Goal: Information Seeking & Learning: Check status

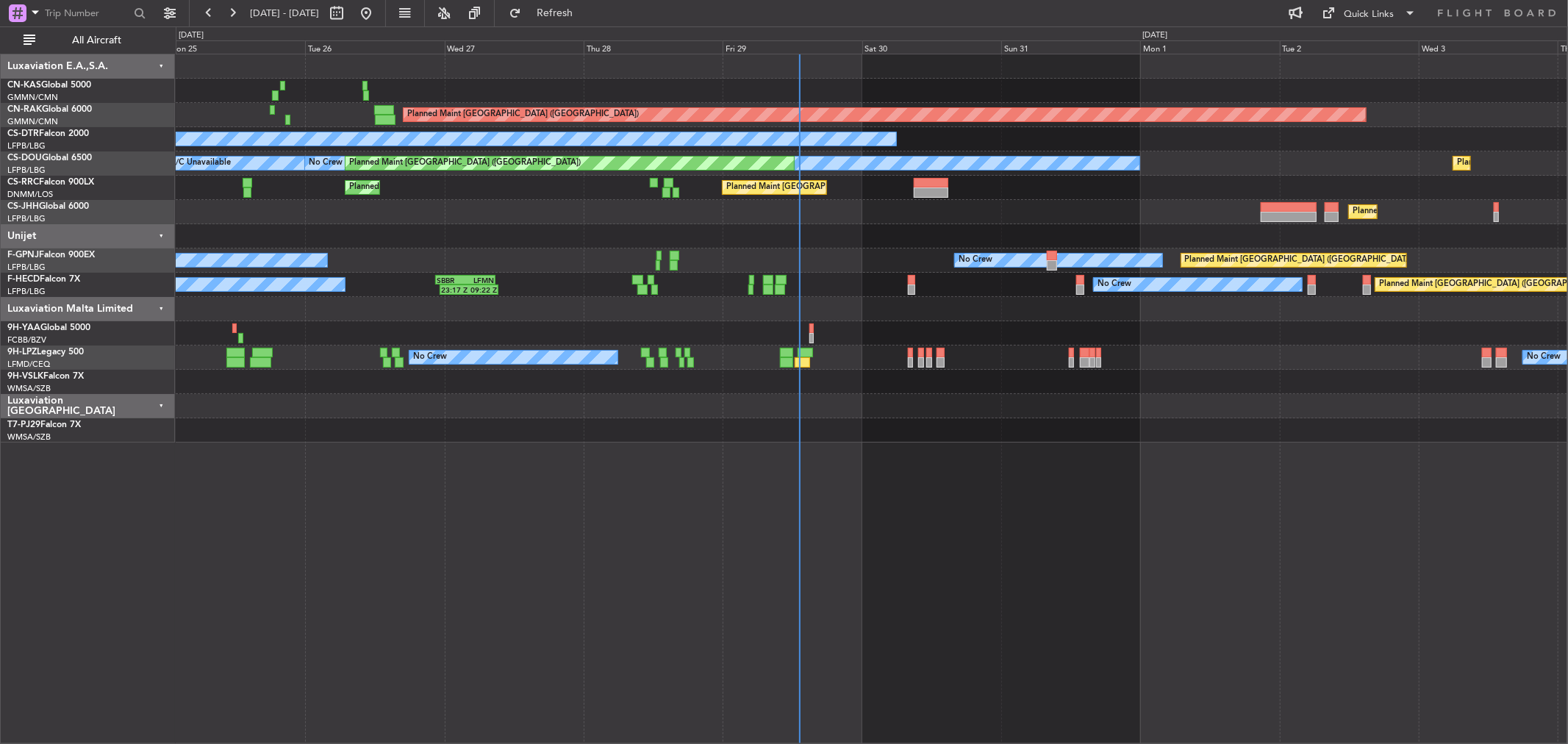
click at [532, 262] on div "Planned Maint [GEOGRAPHIC_DATA] ([GEOGRAPHIC_DATA]) No Crew Planned Maint [GEOG…" at bounding box center [872, 248] width 1392 height 388
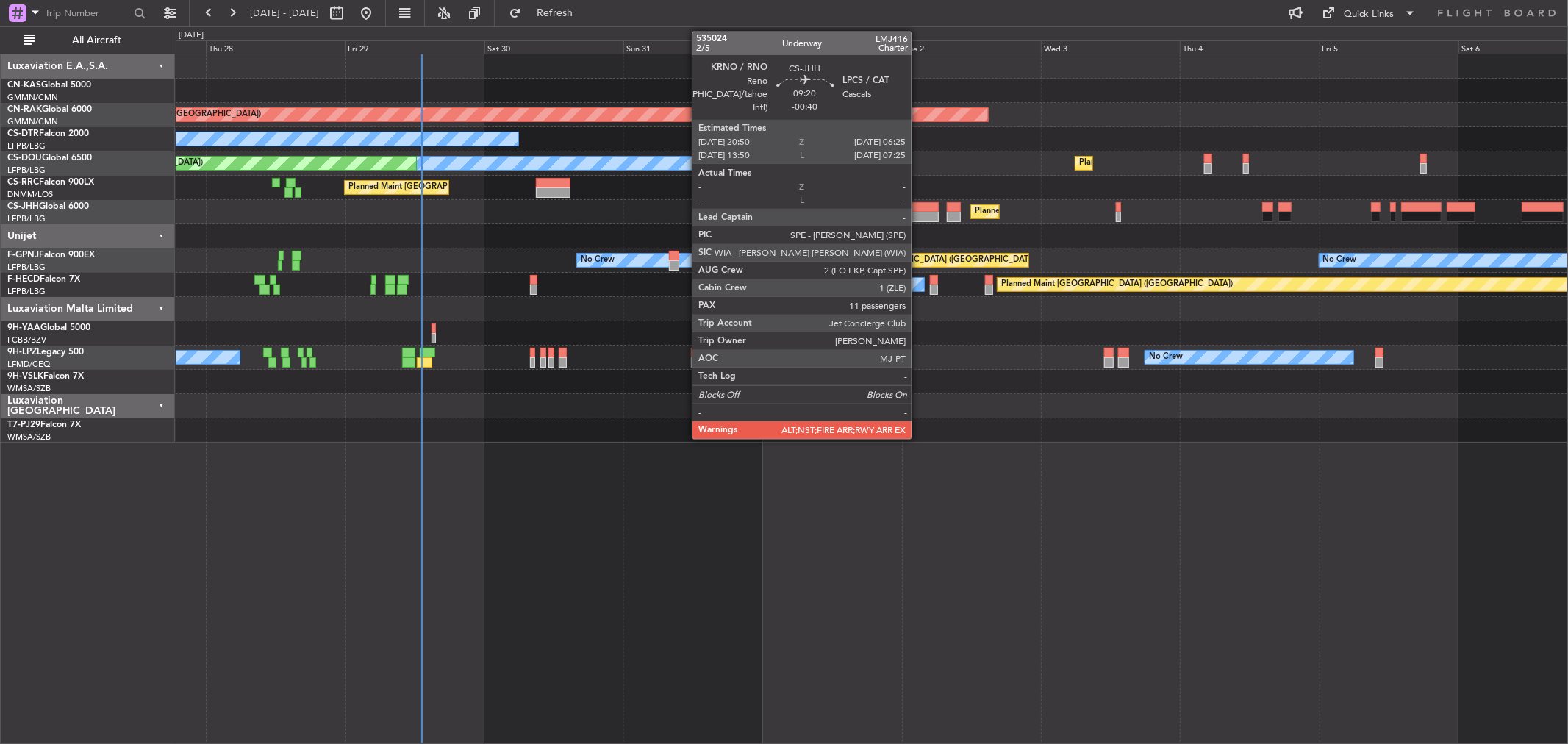
click at [343, 179] on div "Planned Maint [GEOGRAPHIC_DATA] ([GEOGRAPHIC_DATA]) No Crew Planned Maint [GEOG…" at bounding box center [872, 248] width 1392 height 388
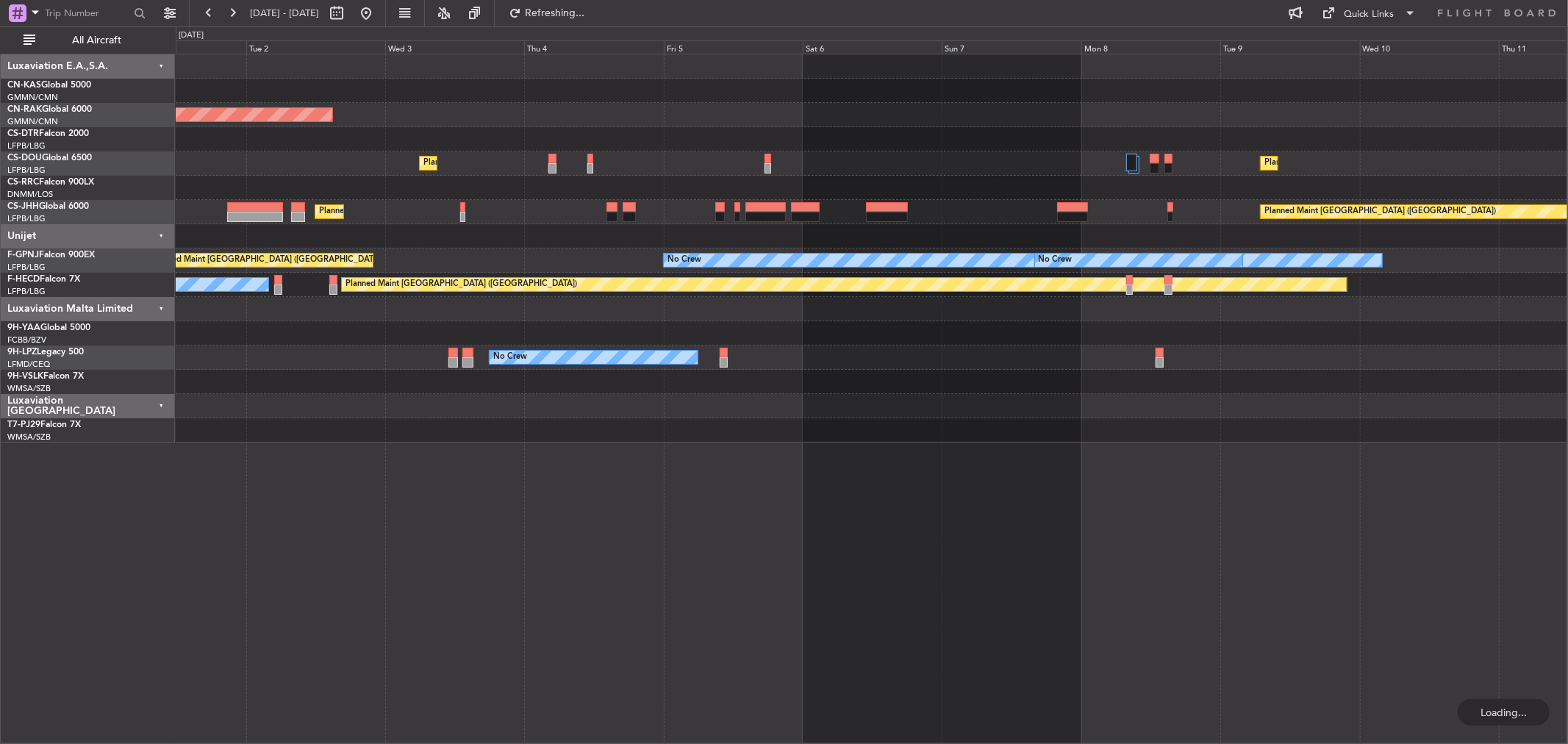
click at [586, 167] on div "Planned Maint [GEOGRAPHIC_DATA] ([GEOGRAPHIC_DATA]) Planned Maint [GEOGRAPHIC_D…" at bounding box center [872, 163] width 1392 height 24
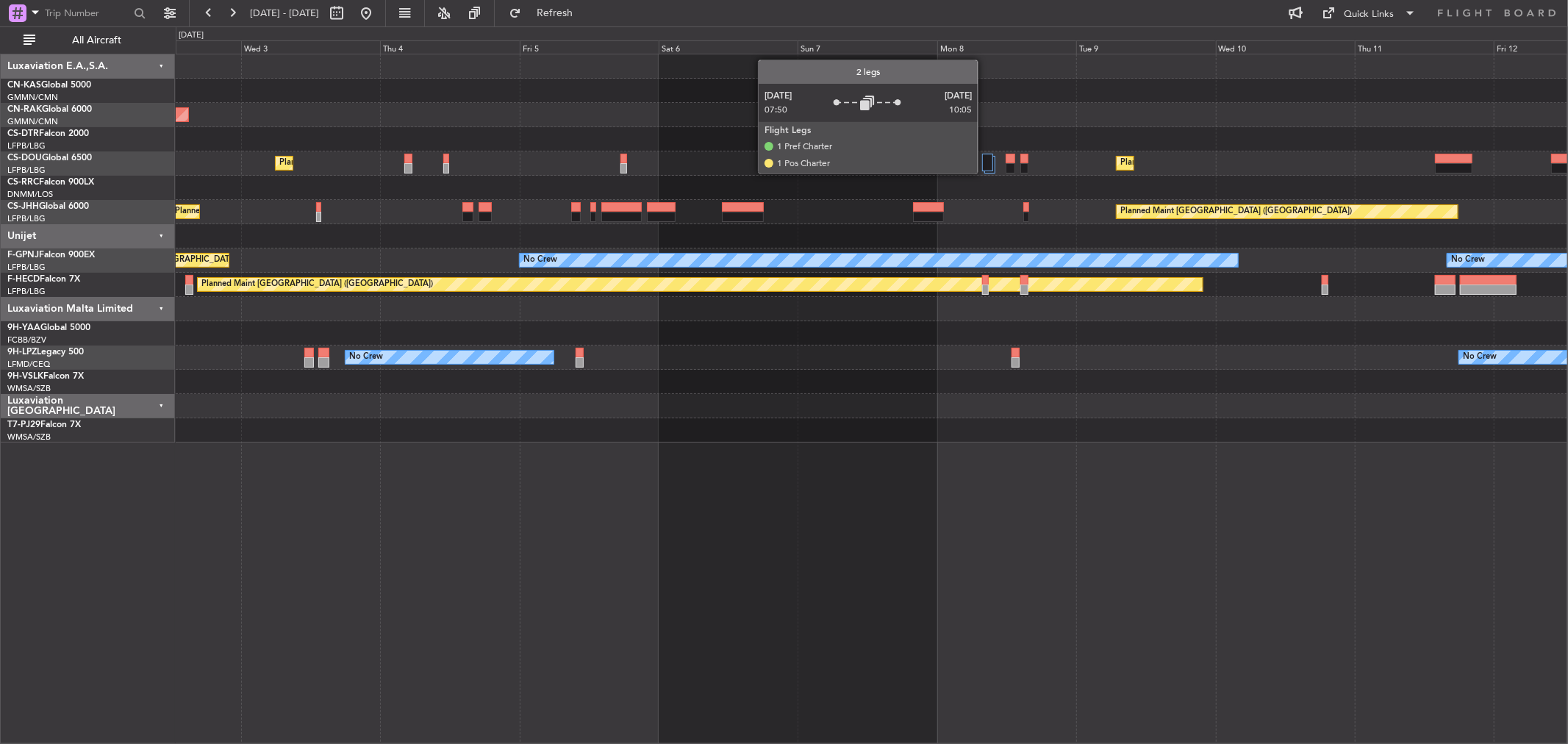
click at [988, 162] on div at bounding box center [987, 162] width 11 height 18
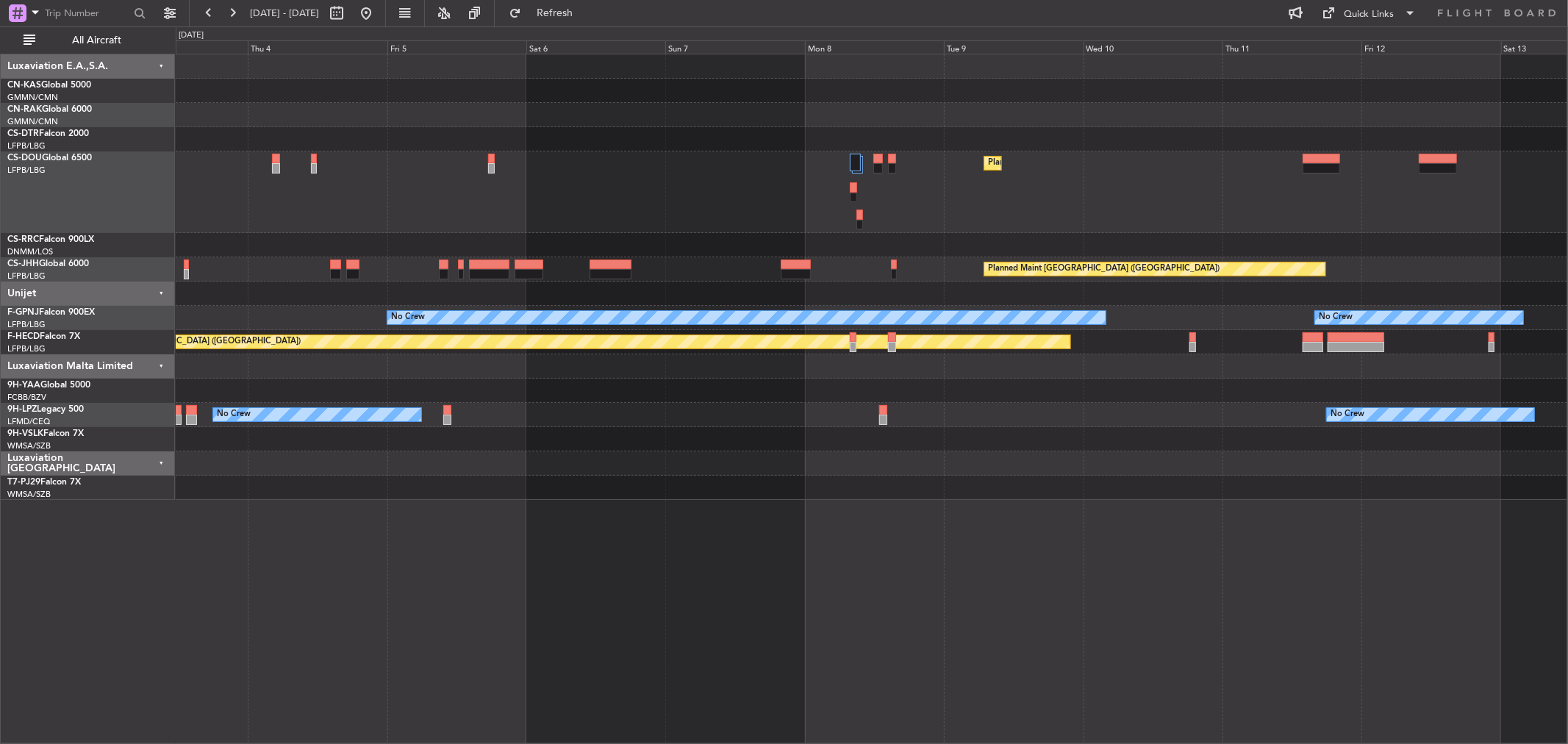
click at [688, 182] on div "Planned Maint [GEOGRAPHIC_DATA] ([GEOGRAPHIC_DATA]) Planned Maint [GEOGRAPHIC_D…" at bounding box center [872, 192] width 1392 height 81
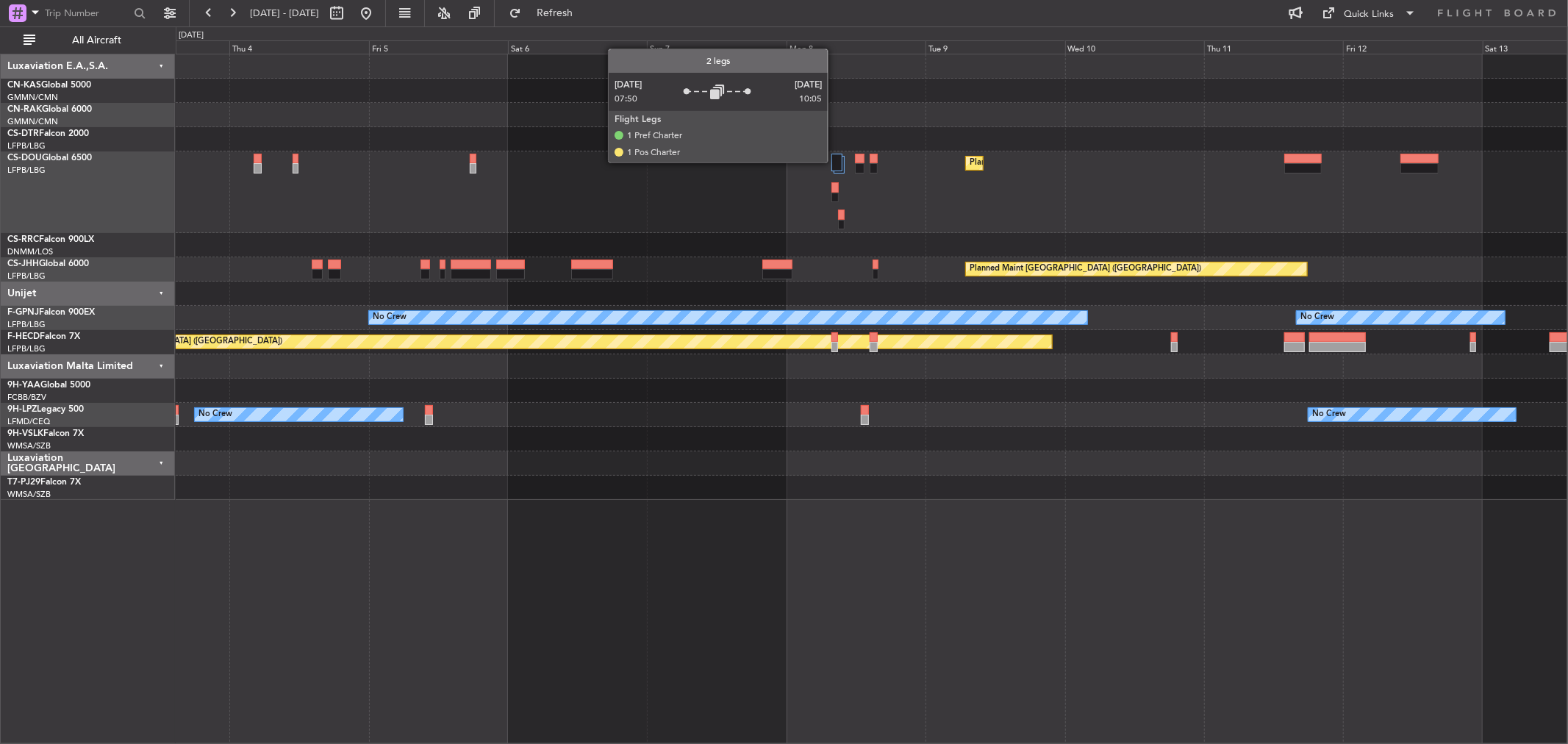
click at [835, 162] on div at bounding box center [836, 162] width 11 height 18
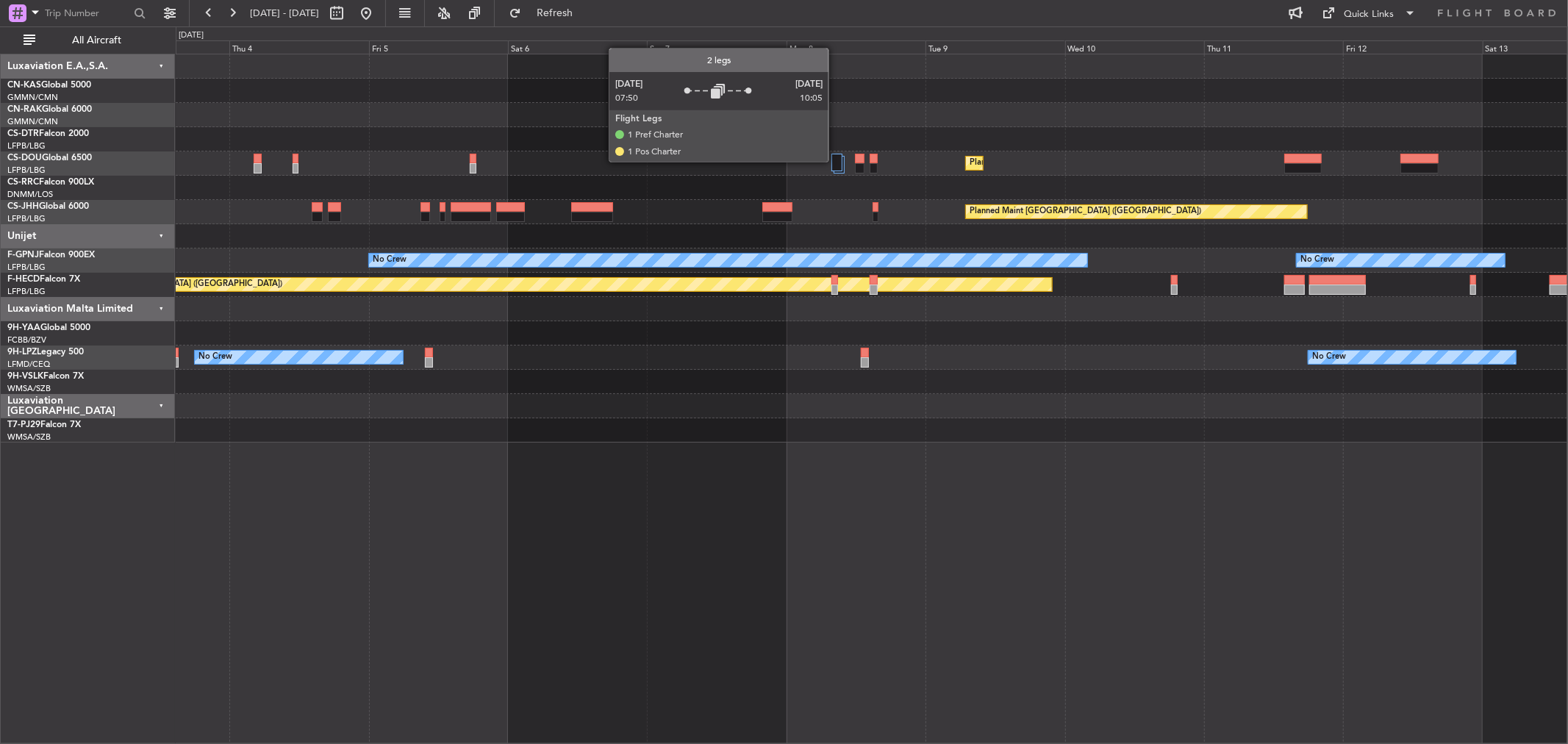
click at [836, 161] on div at bounding box center [836, 162] width 11 height 18
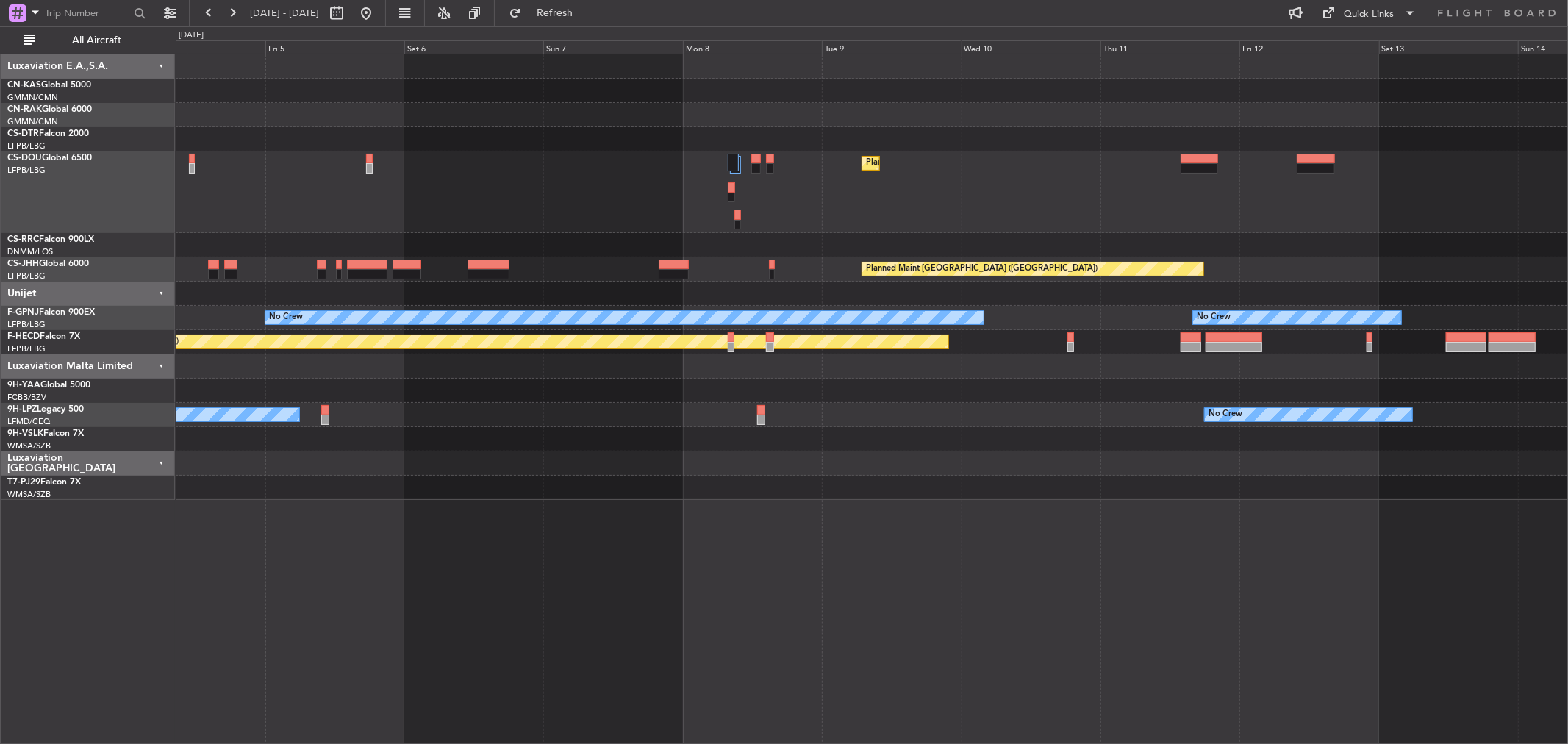
click at [930, 167] on div "Planned Maint [GEOGRAPHIC_DATA] ([GEOGRAPHIC_DATA]) Planned Maint [GEOGRAPHIC_D…" at bounding box center [872, 192] width 1392 height 81
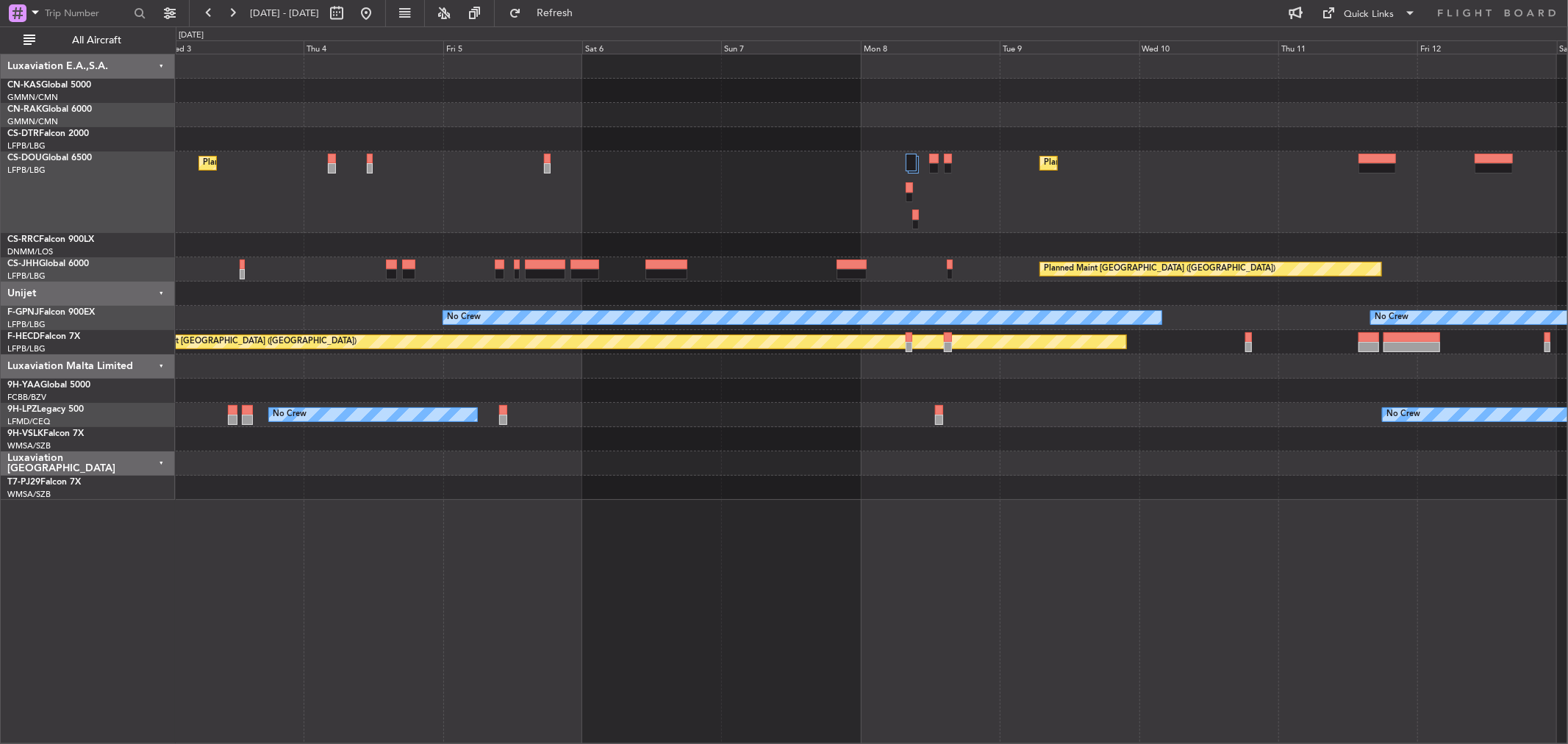
click at [847, 173] on div "Planned Maint [GEOGRAPHIC_DATA] ([GEOGRAPHIC_DATA]) Planned Maint [GEOGRAPHIC_D…" at bounding box center [872, 192] width 1392 height 81
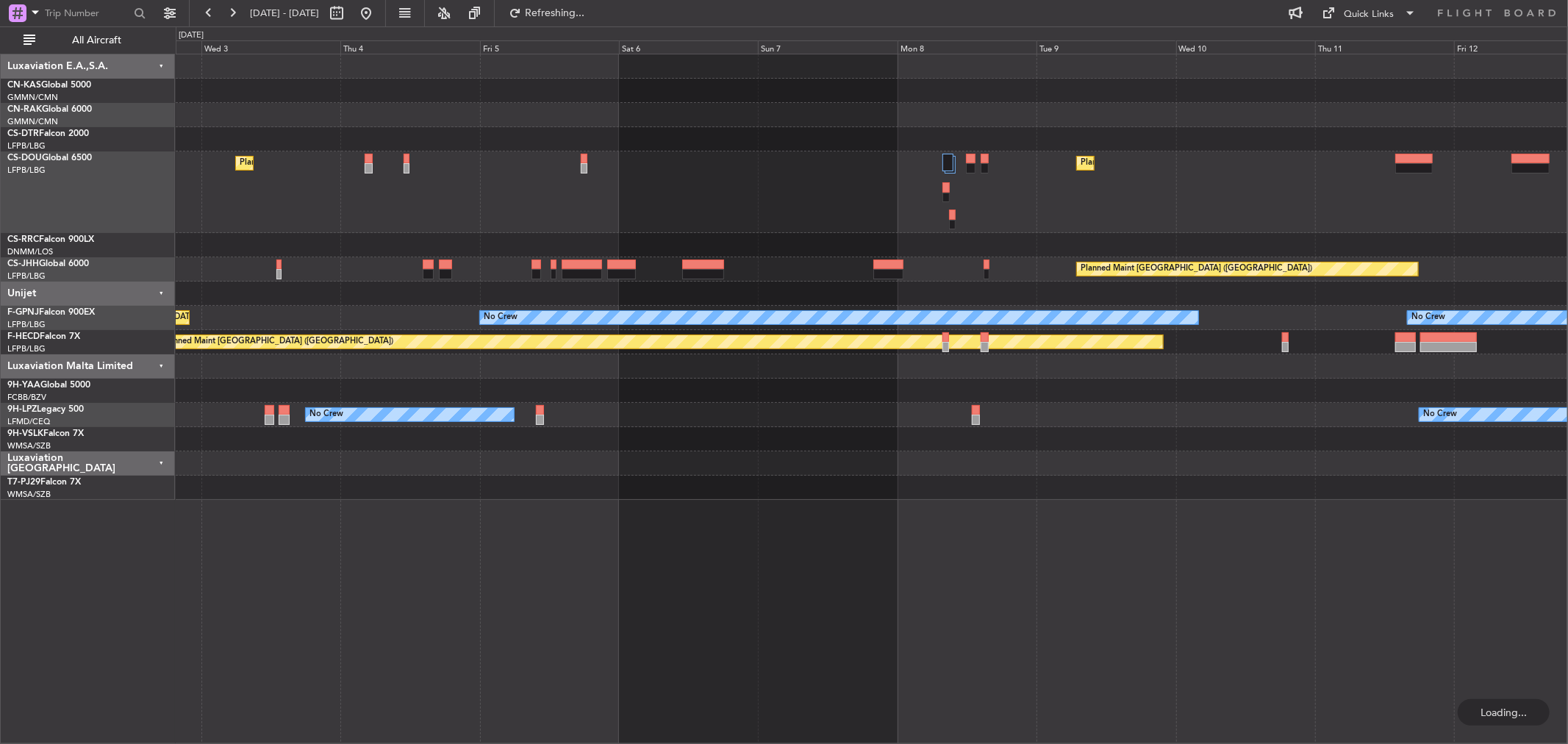
click at [908, 205] on div "Planned Maint [GEOGRAPHIC_DATA] ([GEOGRAPHIC_DATA]) Planned Maint [GEOGRAPHIC_D…" at bounding box center [872, 192] width 1392 height 81
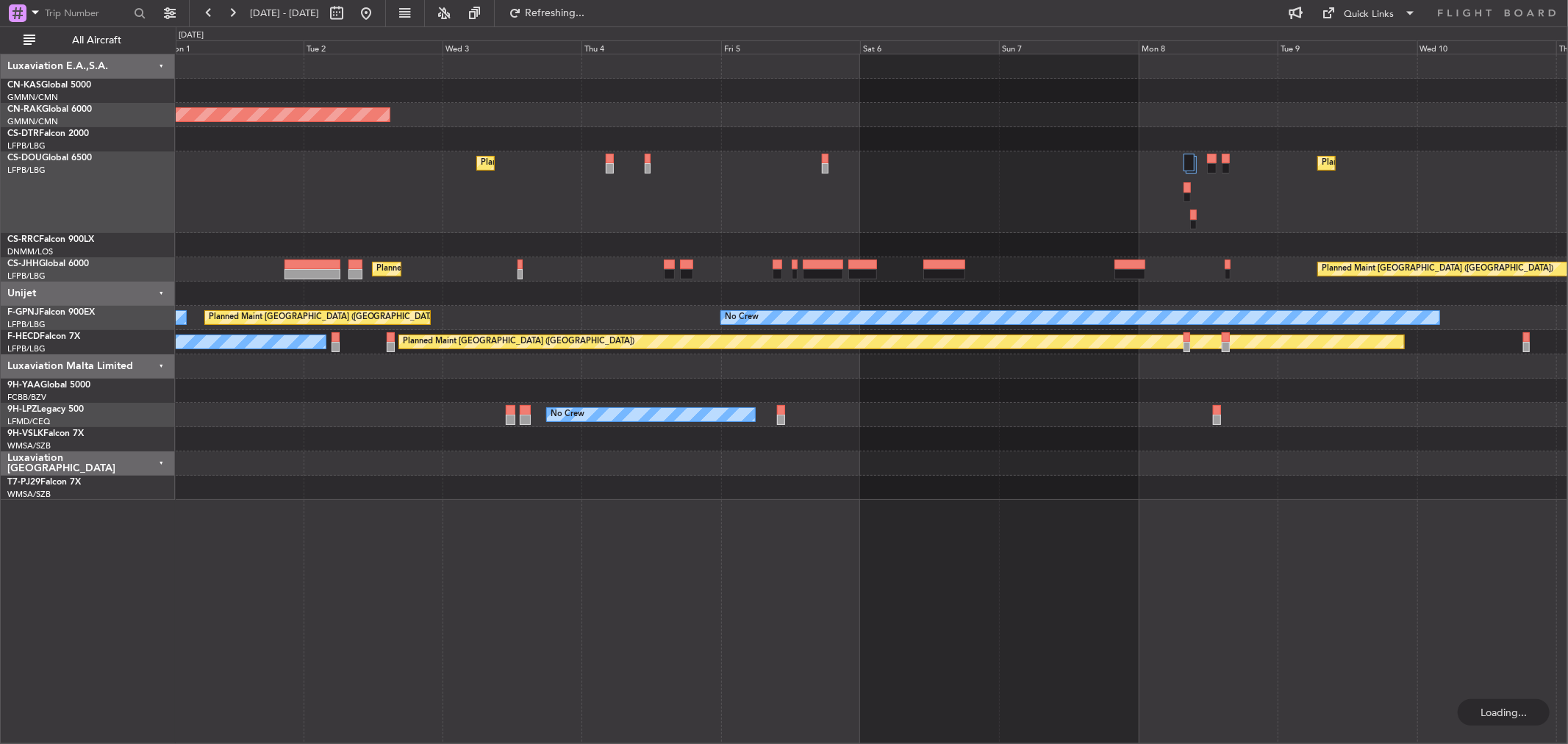
click at [878, 233] on div "Planned Maint [GEOGRAPHIC_DATA] ([GEOGRAPHIC_DATA])" at bounding box center [872, 244] width 1392 height 24
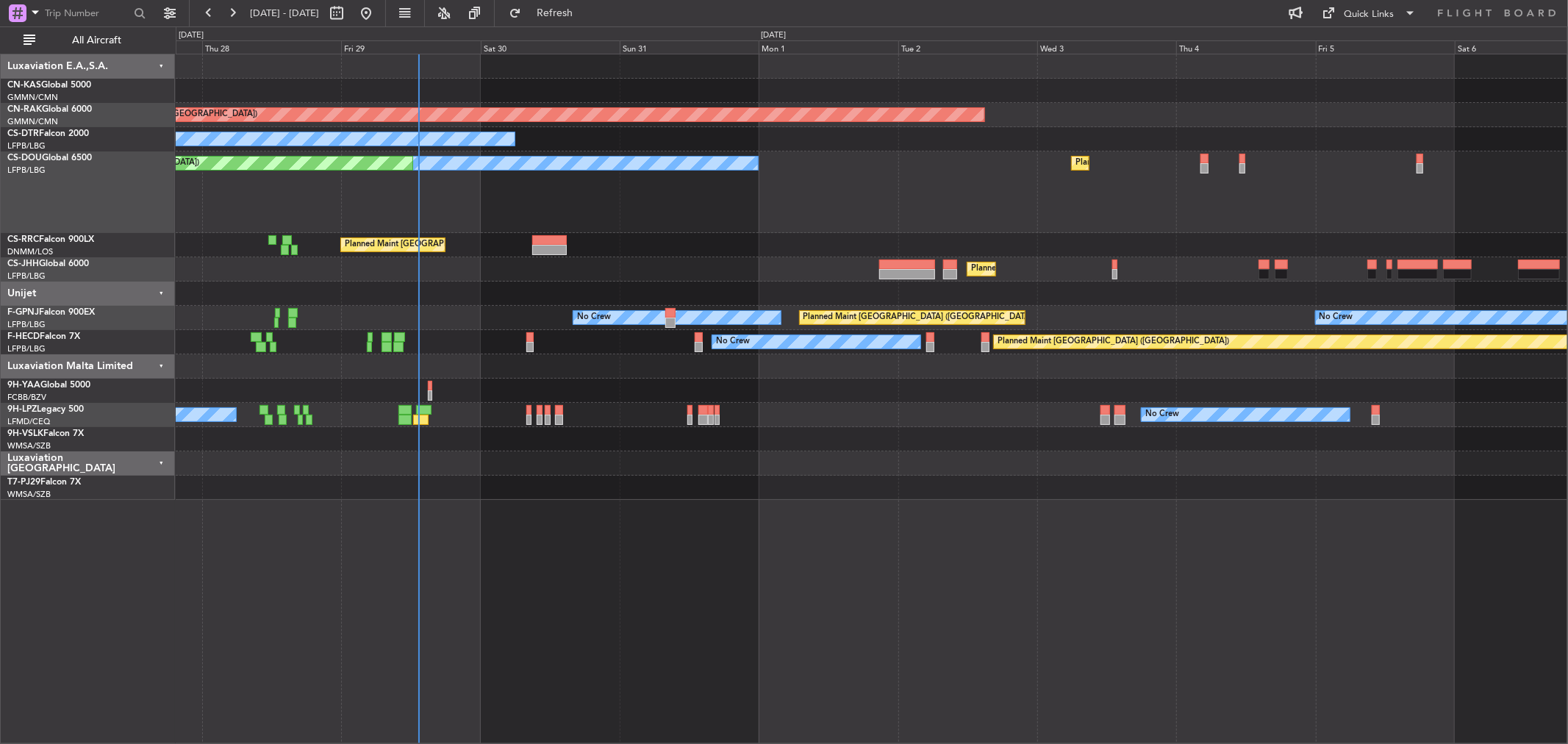
click at [532, 371] on div at bounding box center [872, 366] width 1392 height 24
click at [750, 357] on div "Planned Maint [GEOGRAPHIC_DATA] ([GEOGRAPHIC_DATA]) No Crew Planned Maint [GEOG…" at bounding box center [872, 277] width 1392 height 445
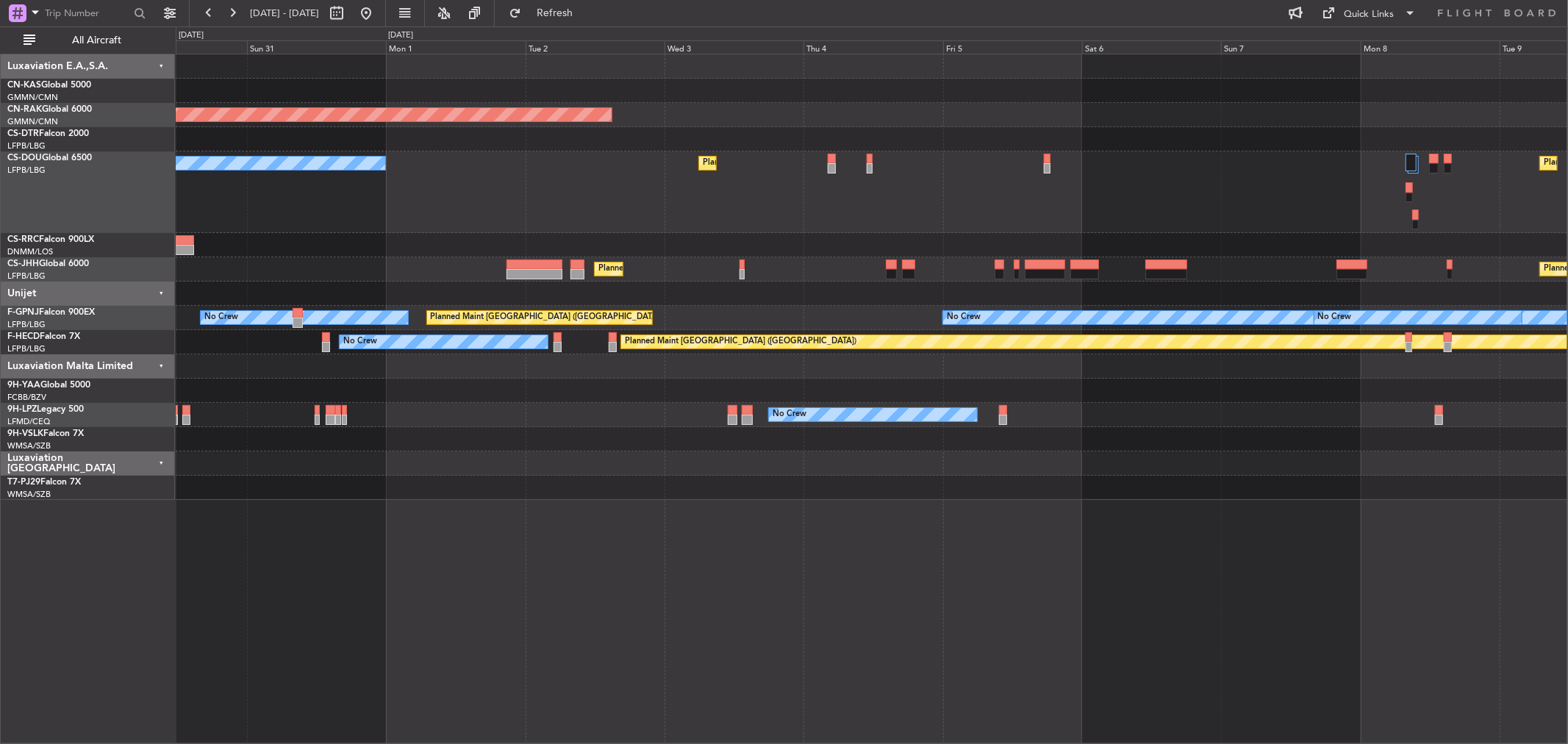
click at [692, 258] on div "Planned Maint [GEOGRAPHIC_DATA] ([GEOGRAPHIC_DATA]) No Crew Planned Maint [GEOG…" at bounding box center [872, 277] width 1392 height 445
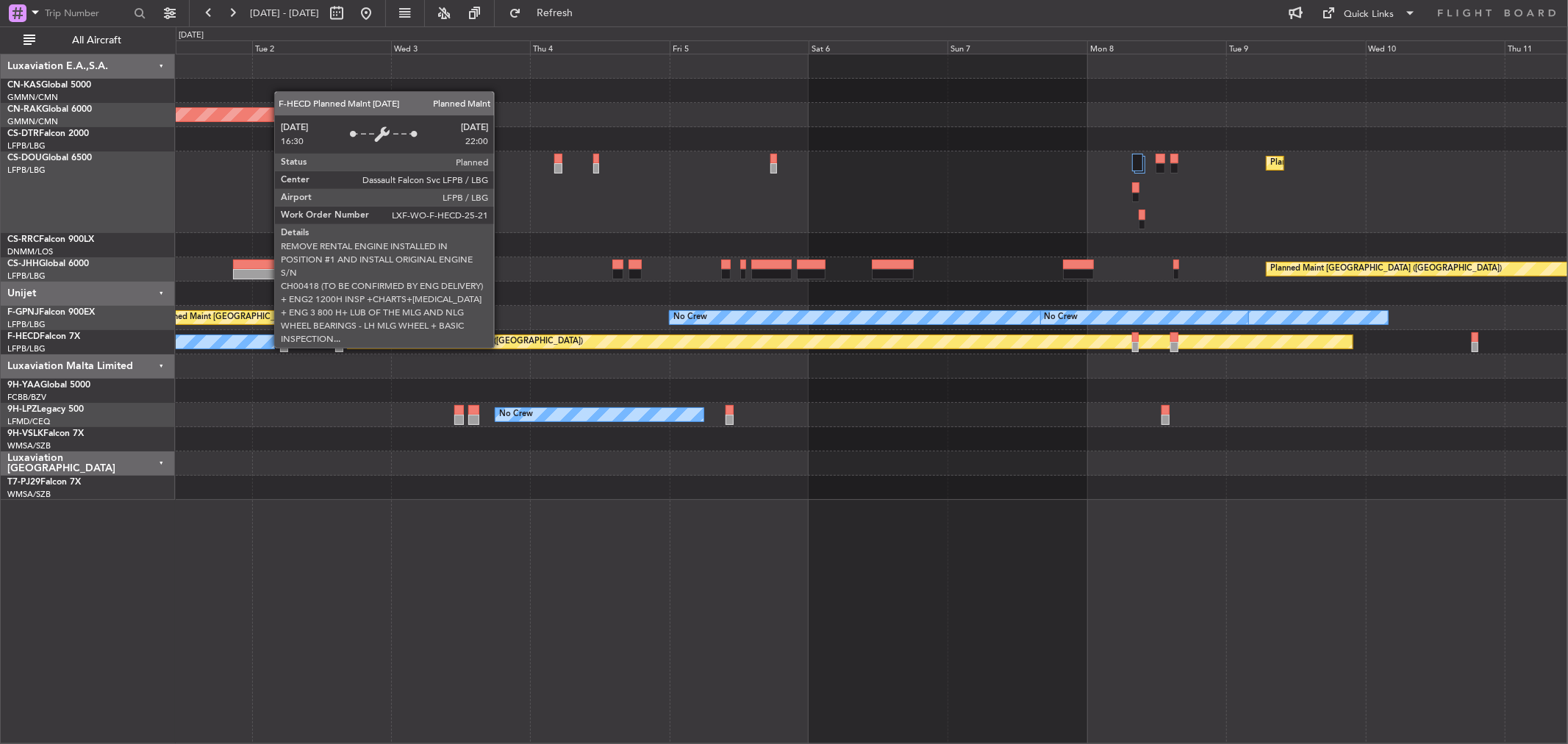
click at [742, 261] on div "Planned Maint [GEOGRAPHIC_DATA] ([GEOGRAPHIC_DATA]) No Crew Planned Maint [GEOG…" at bounding box center [872, 277] width 1392 height 445
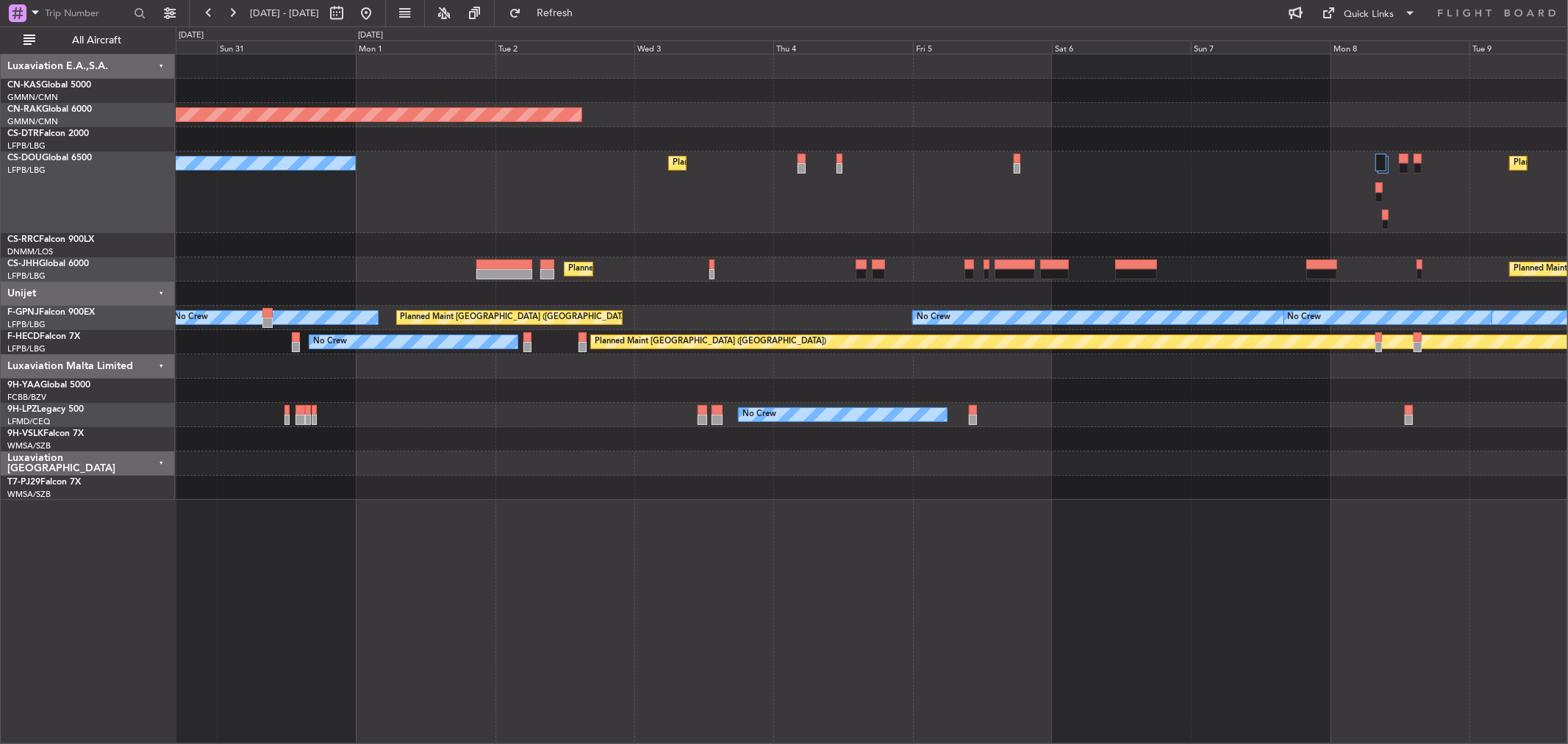
click at [730, 242] on div "Planned Maint [GEOGRAPHIC_DATA] ([GEOGRAPHIC_DATA])" at bounding box center [872, 244] width 1392 height 24
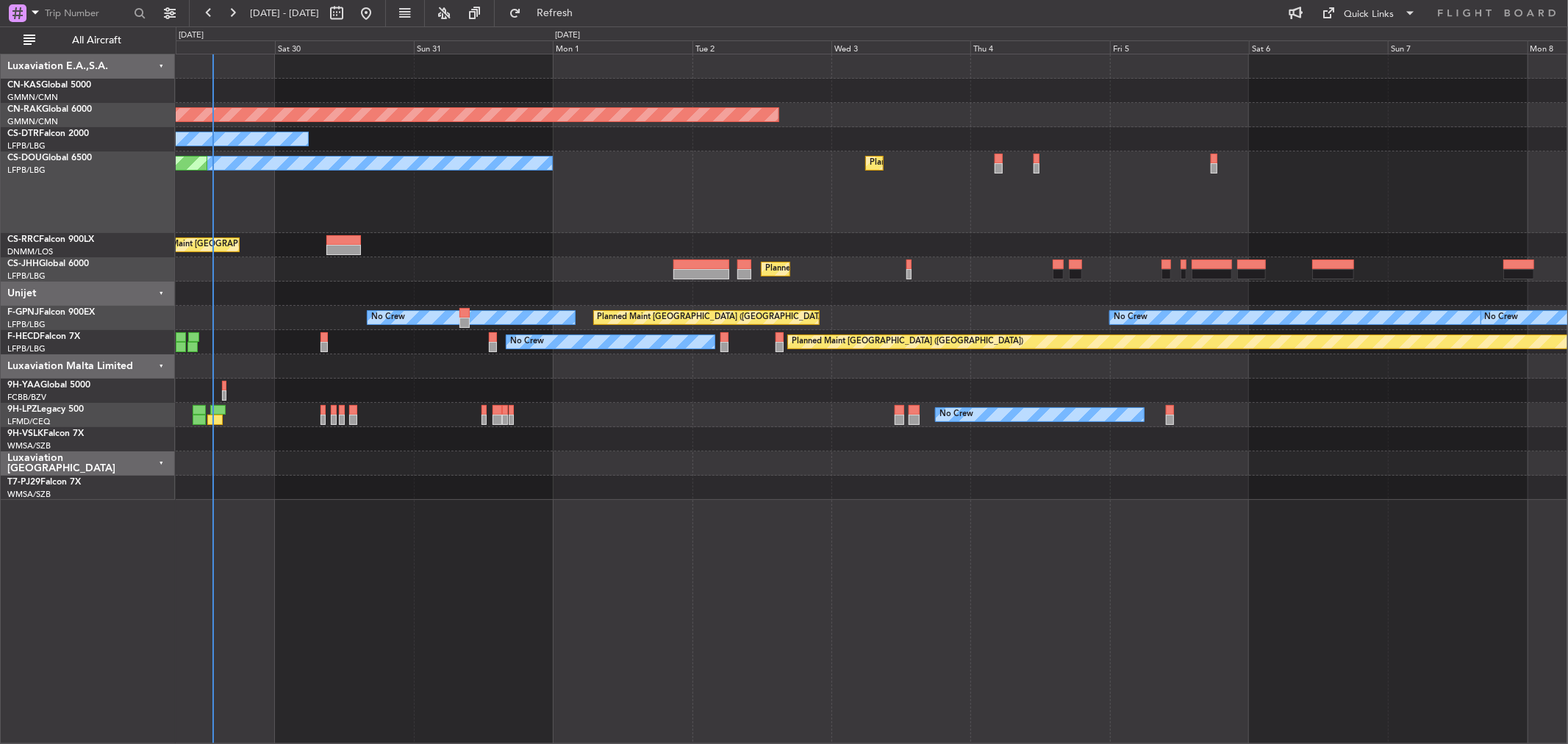
click at [513, 233] on div "Planned Maint [GEOGRAPHIC_DATA] ([GEOGRAPHIC_DATA])" at bounding box center [872, 244] width 1392 height 24
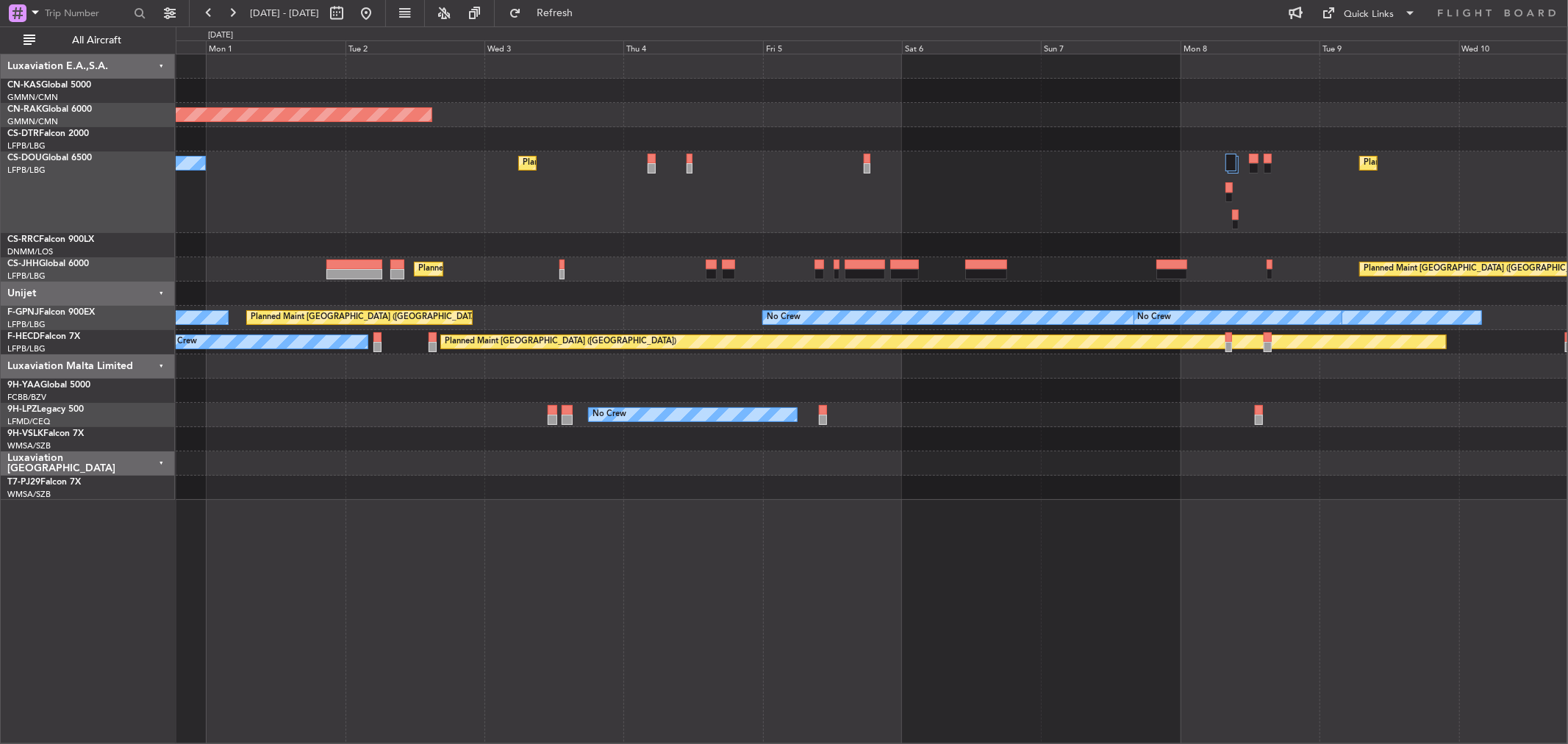
click at [552, 234] on div "Planned Maint [GEOGRAPHIC_DATA] ([GEOGRAPHIC_DATA])" at bounding box center [872, 244] width 1392 height 24
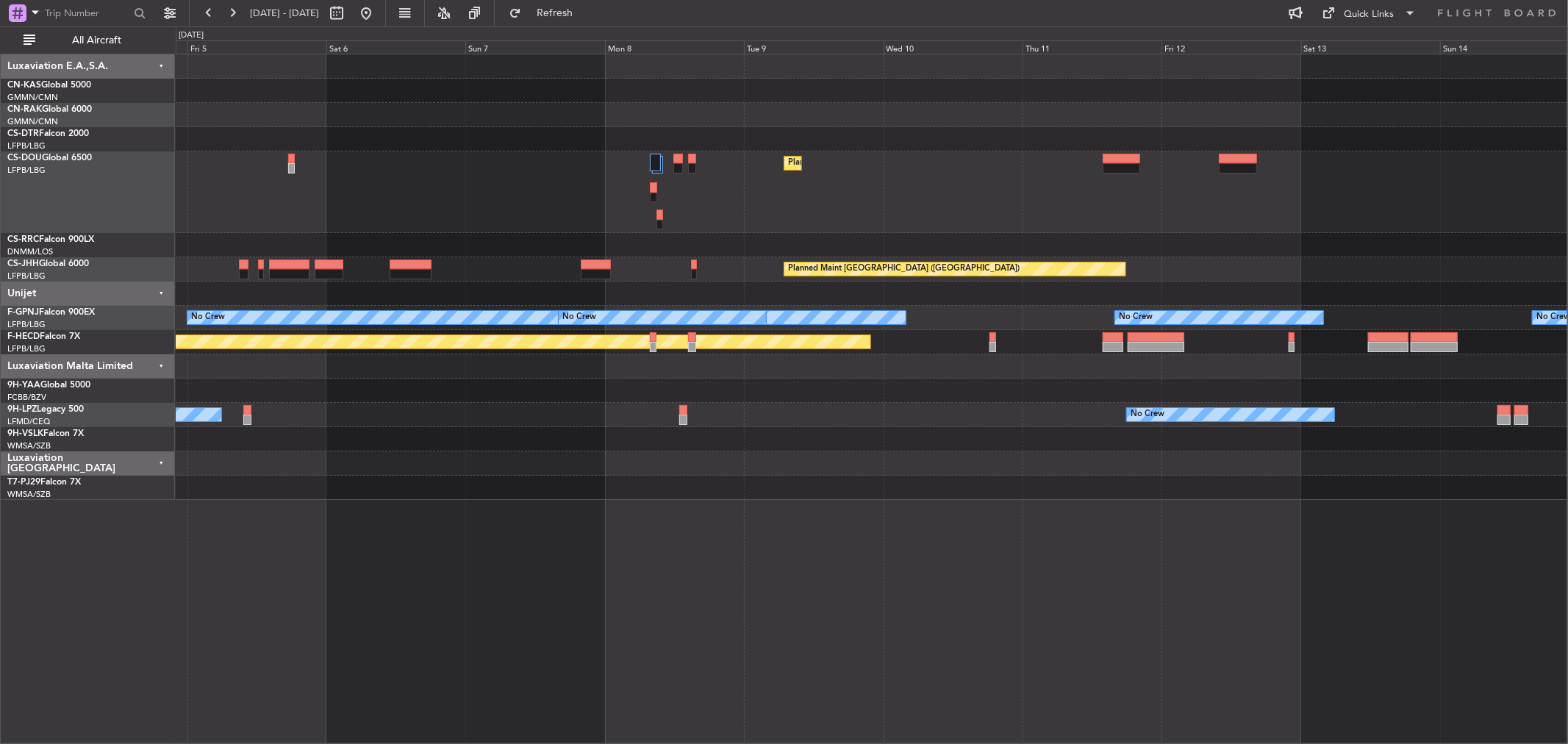
click at [488, 185] on div "Planned Maint [GEOGRAPHIC_DATA] ([GEOGRAPHIC_DATA]) Planned Maint [GEOGRAPHIC_D…" at bounding box center [872, 192] width 1392 height 81
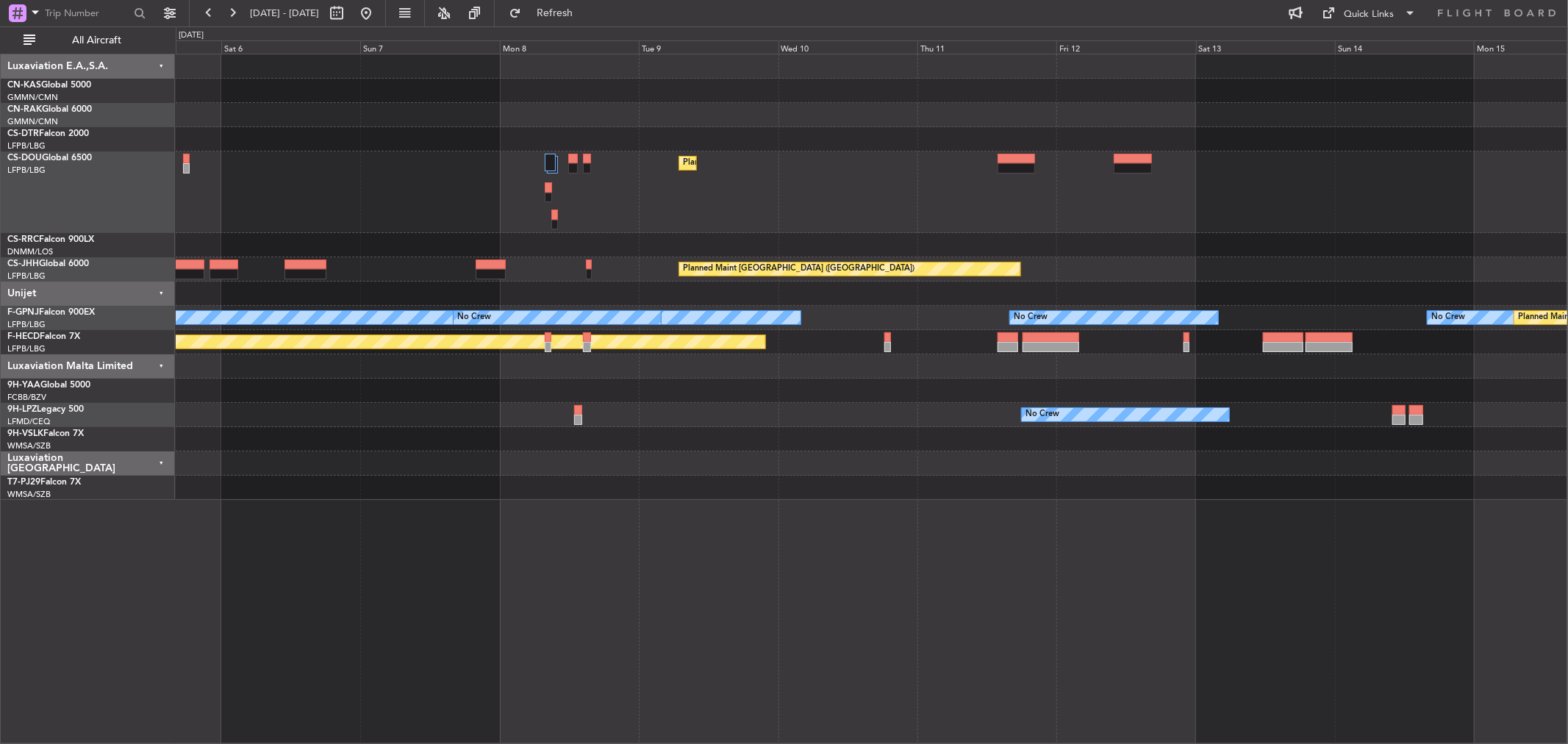
click at [1010, 205] on div "Planned Maint [GEOGRAPHIC_DATA] ([GEOGRAPHIC_DATA]) Planned Maint [GEOGRAPHIC_D…" at bounding box center [872, 277] width 1392 height 445
